Goal: Find specific page/section

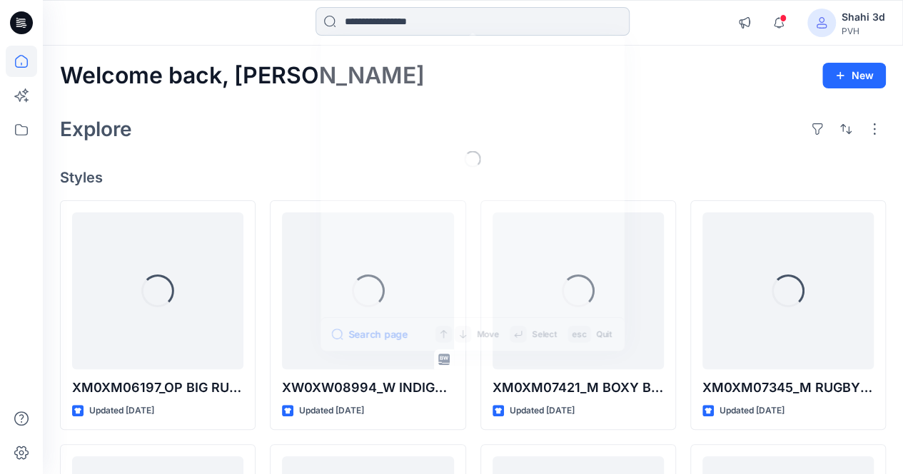
click at [432, 25] on input at bounding box center [472, 21] width 314 height 29
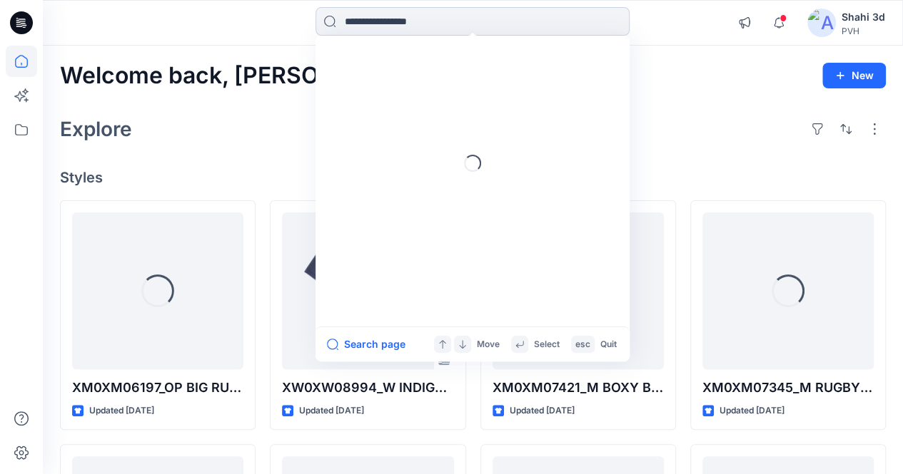
paste input "**********"
type input "**********"
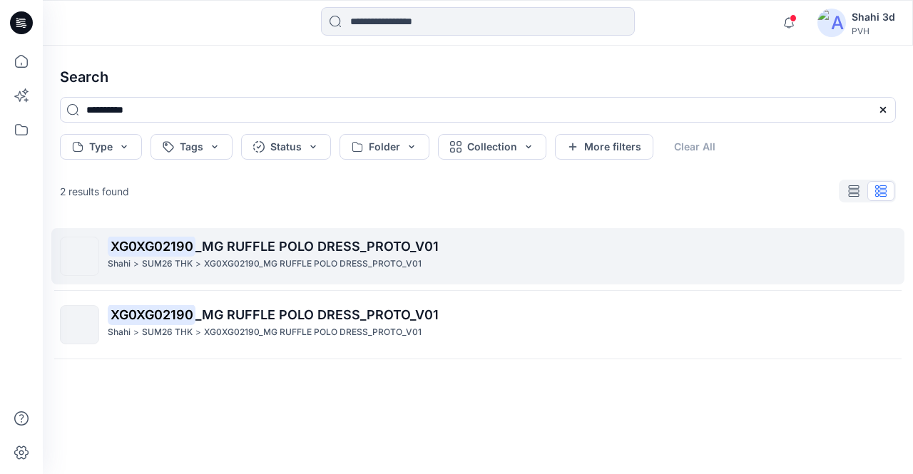
click at [255, 259] on p "XG0XG02190_MG RUFFLE POLO DRESS_PROTO_V01" at bounding box center [313, 264] width 218 height 15
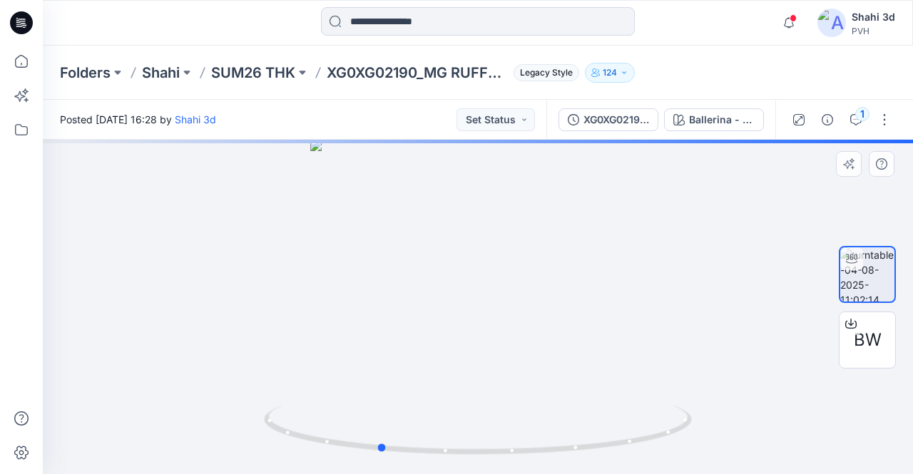
drag, startPoint x: 528, startPoint y: 342, endPoint x: 378, endPoint y: 317, distance: 151.9
click at [378, 317] on div at bounding box center [478, 307] width 870 height 335
drag, startPoint x: 549, startPoint y: 314, endPoint x: 451, endPoint y: 302, distance: 99.2
click at [451, 302] on div at bounding box center [478, 307] width 870 height 335
drag, startPoint x: 560, startPoint y: 334, endPoint x: 489, endPoint y: 332, distance: 70.7
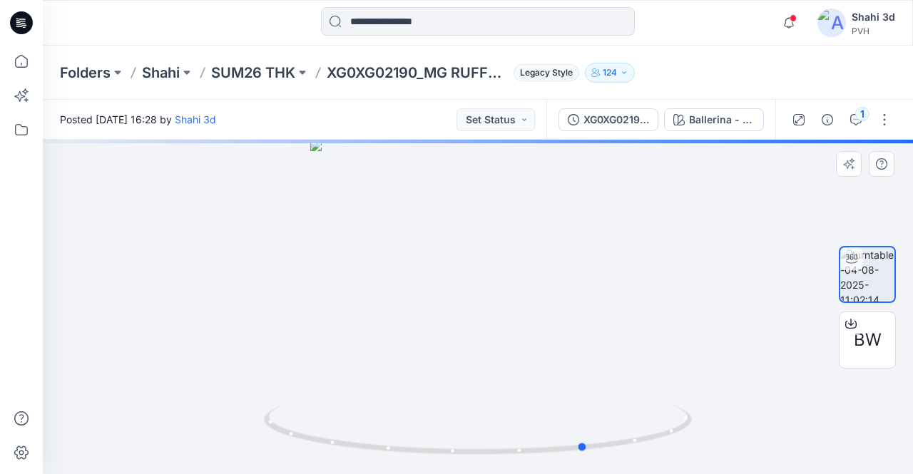
click at [489, 332] on div at bounding box center [478, 307] width 870 height 335
drag, startPoint x: 628, startPoint y: 399, endPoint x: 477, endPoint y: 369, distance: 153.5
click at [478, 369] on div at bounding box center [478, 307] width 870 height 335
drag, startPoint x: 532, startPoint y: 390, endPoint x: 494, endPoint y: 389, distance: 37.1
click at [494, 389] on div at bounding box center [478, 307] width 870 height 335
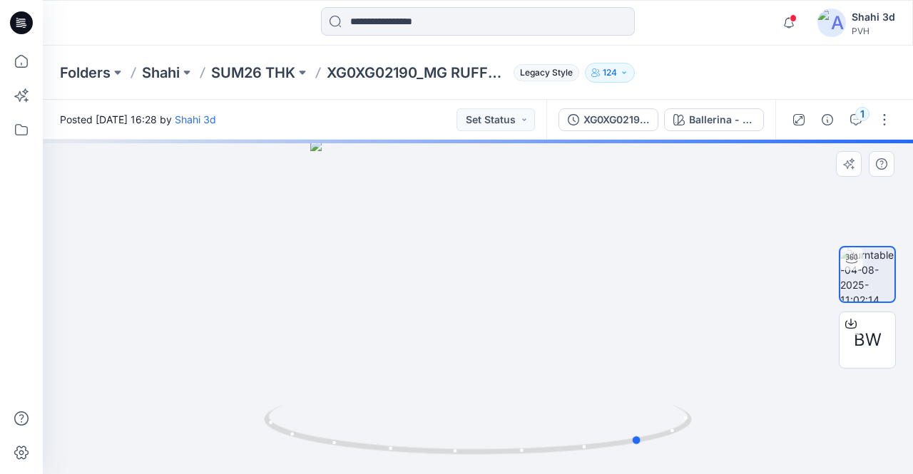
drag, startPoint x: 572, startPoint y: 400, endPoint x: 451, endPoint y: 372, distance: 124.4
click at [451, 372] on div at bounding box center [478, 307] width 870 height 335
drag, startPoint x: 521, startPoint y: 370, endPoint x: 475, endPoint y: 359, distance: 47.1
click at [475, 359] on div at bounding box center [478, 307] width 870 height 335
drag, startPoint x: 560, startPoint y: 366, endPoint x: 472, endPoint y: 348, distance: 89.6
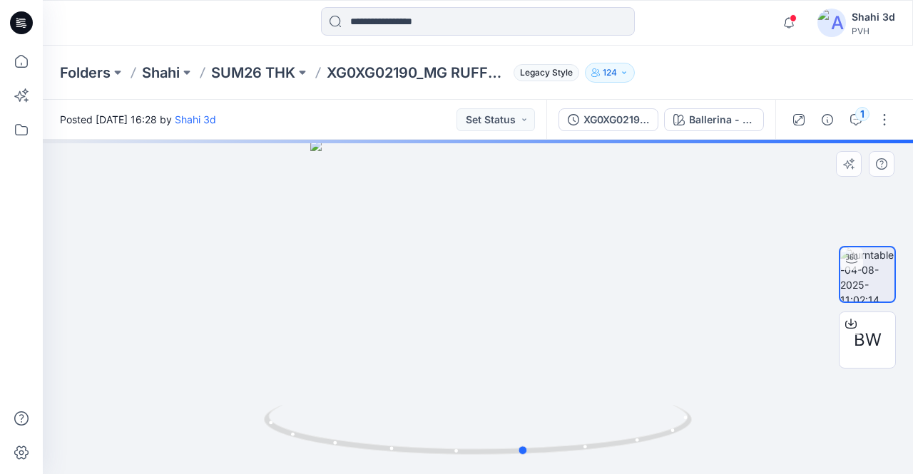
click at [472, 348] on div at bounding box center [478, 307] width 870 height 335
drag, startPoint x: 652, startPoint y: 369, endPoint x: 519, endPoint y: 349, distance: 134.9
click at [519, 349] on div at bounding box center [478, 307] width 870 height 335
drag, startPoint x: 609, startPoint y: 367, endPoint x: 559, endPoint y: 356, distance: 50.5
click at [518, 350] on div at bounding box center [478, 307] width 870 height 335
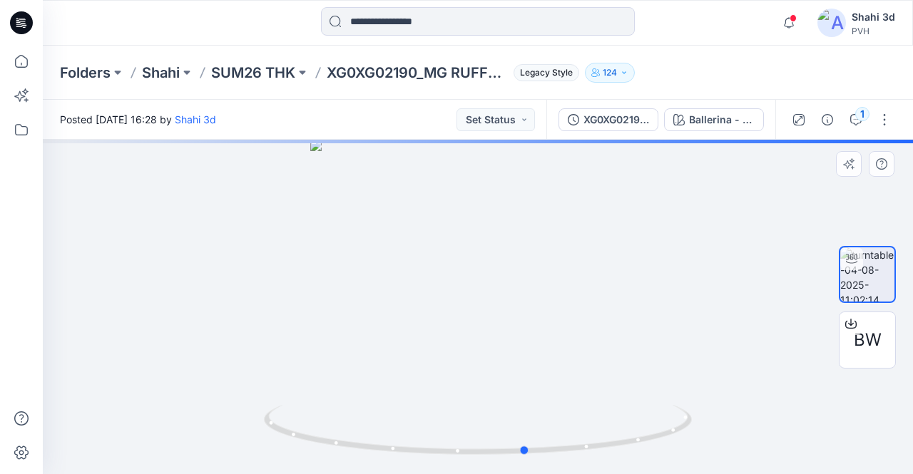
drag, startPoint x: 594, startPoint y: 369, endPoint x: 531, endPoint y: 360, distance: 63.4
click at [518, 357] on div at bounding box center [478, 307] width 870 height 335
drag, startPoint x: 622, startPoint y: 376, endPoint x: 528, endPoint y: 360, distance: 95.6
click at [528, 360] on div at bounding box center [478, 307] width 870 height 335
drag, startPoint x: 614, startPoint y: 374, endPoint x: 542, endPoint y: 362, distance: 72.4
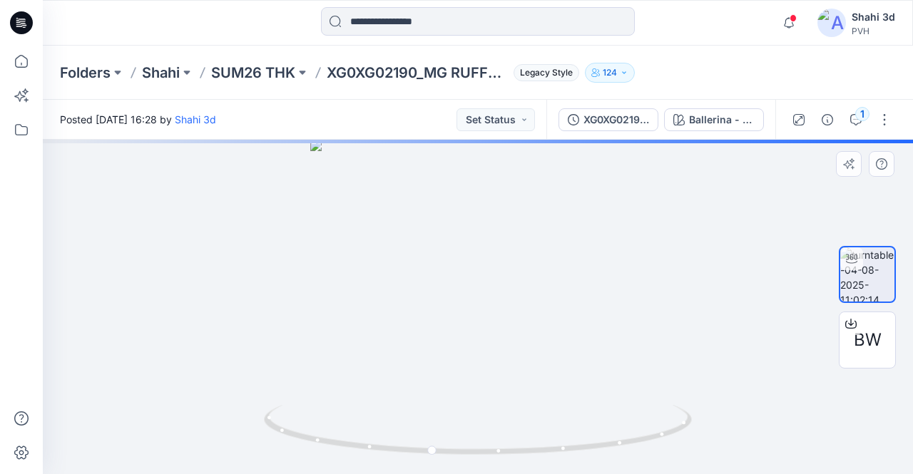
click at [542, 362] on div at bounding box center [478, 307] width 870 height 335
drag, startPoint x: 587, startPoint y: 375, endPoint x: 519, endPoint y: 365, distance: 68.5
click at [496, 362] on div at bounding box center [478, 307] width 870 height 335
drag, startPoint x: 526, startPoint y: 366, endPoint x: 505, endPoint y: 360, distance: 21.5
click at [507, 360] on div at bounding box center [478, 307] width 870 height 335
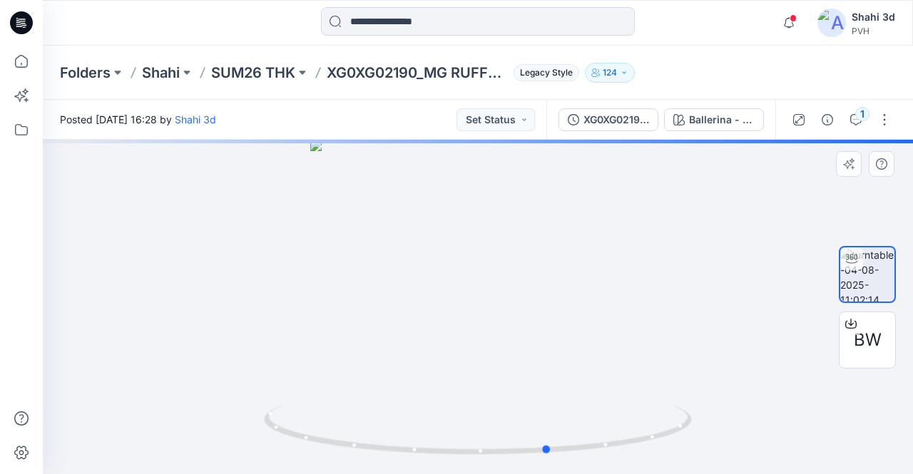
drag, startPoint x: 567, startPoint y: 376, endPoint x: 521, endPoint y: 367, distance: 47.2
click at [534, 373] on div at bounding box center [478, 307] width 870 height 335
click at [507, 362] on div at bounding box center [478, 307] width 870 height 335
drag, startPoint x: 448, startPoint y: 335, endPoint x: 488, endPoint y: 341, distance: 40.5
click at [452, 335] on div at bounding box center [478, 307] width 870 height 335
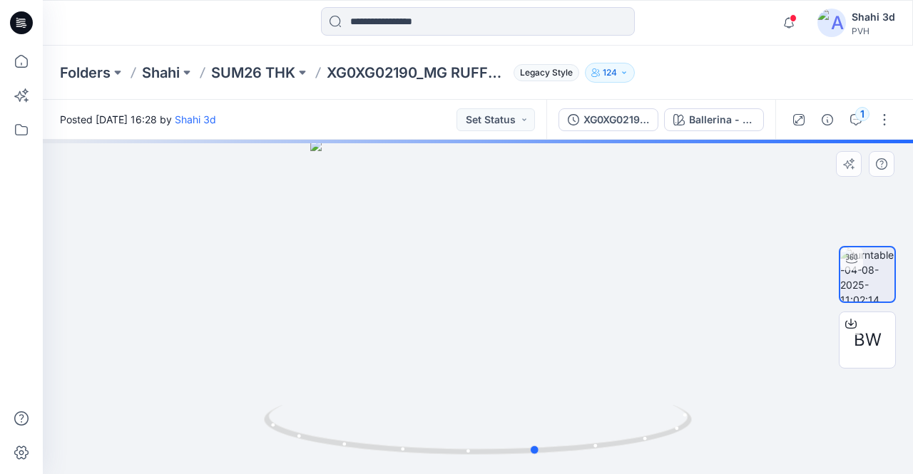
drag, startPoint x: 553, startPoint y: 350, endPoint x: 544, endPoint y: 348, distance: 9.5
click at [542, 347] on div at bounding box center [478, 307] width 870 height 335
drag, startPoint x: 544, startPoint y: 348, endPoint x: 470, endPoint y: 343, distance: 73.7
click at [507, 349] on div at bounding box center [478, 307] width 870 height 335
drag, startPoint x: 489, startPoint y: 355, endPoint x: 449, endPoint y: 340, distance: 42.7
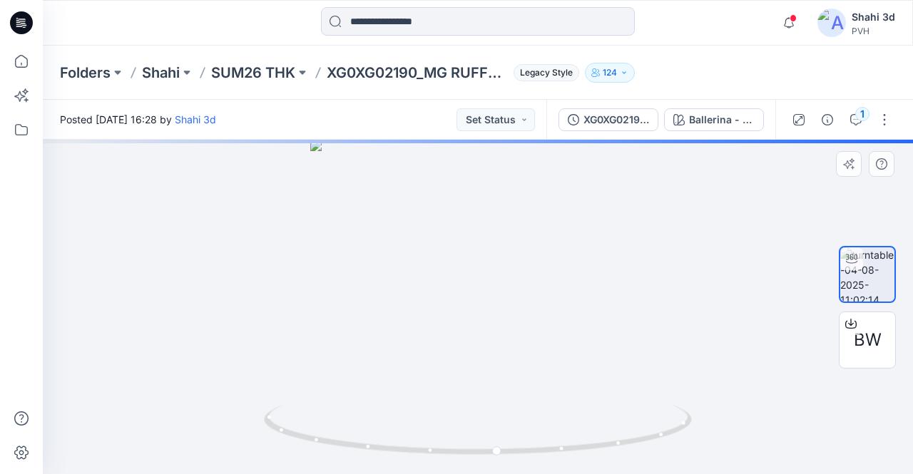
click at [512, 365] on div at bounding box center [478, 307] width 870 height 335
drag, startPoint x: 449, startPoint y: 340, endPoint x: 442, endPoint y: 339, distance: 8.0
click at [463, 346] on div at bounding box center [478, 307] width 870 height 335
drag, startPoint x: 442, startPoint y: 339, endPoint x: 435, endPoint y: 334, distance: 8.1
click at [390, 334] on div at bounding box center [478, 307] width 870 height 335
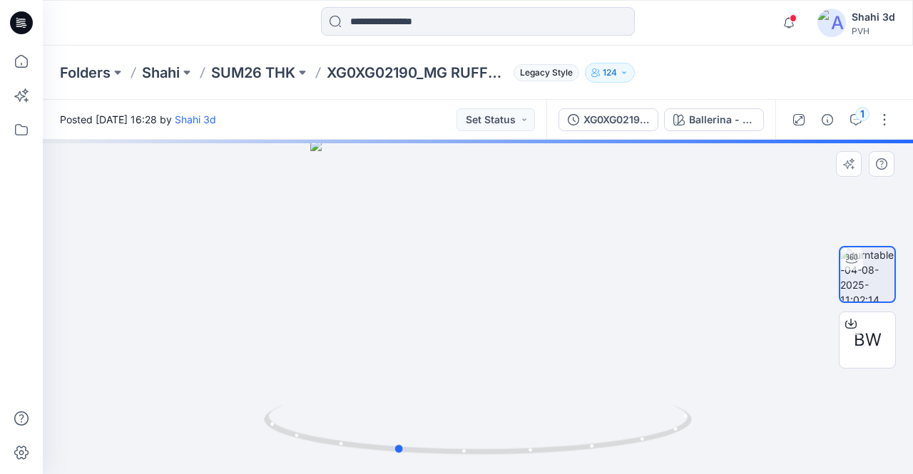
click at [446, 335] on div at bounding box center [478, 307] width 870 height 335
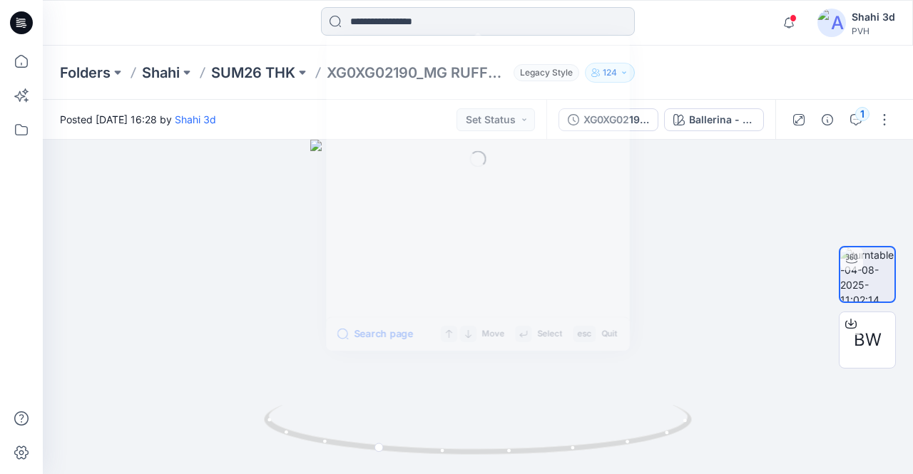
click at [457, 26] on input at bounding box center [478, 21] width 314 height 29
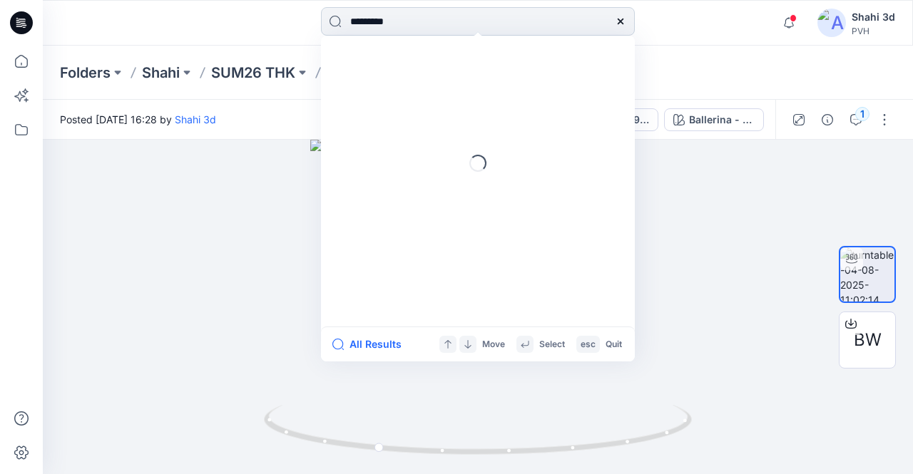
type input "**********"
